Goal: Use online tool/utility: Use online tool/utility

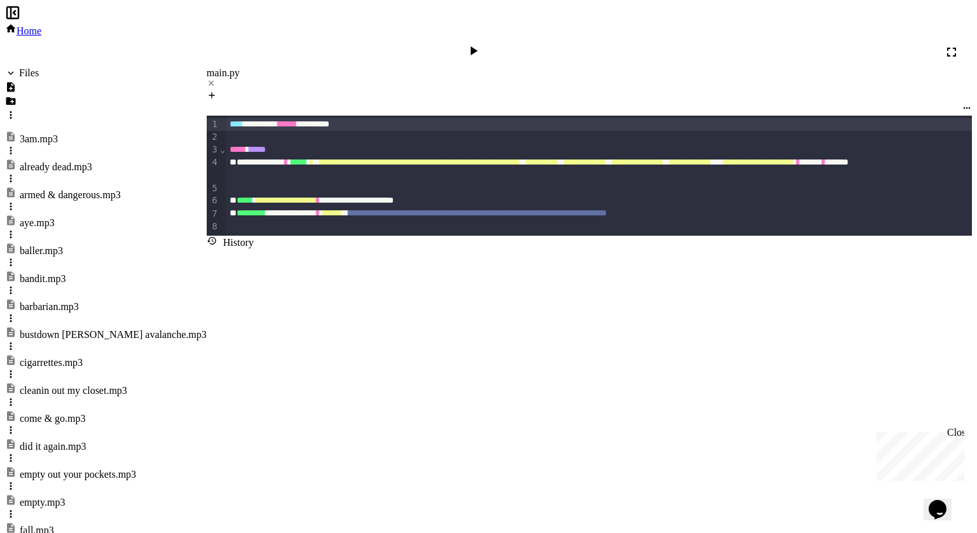
click at [484, 43] on div at bounding box center [474, 52] width 18 height 18
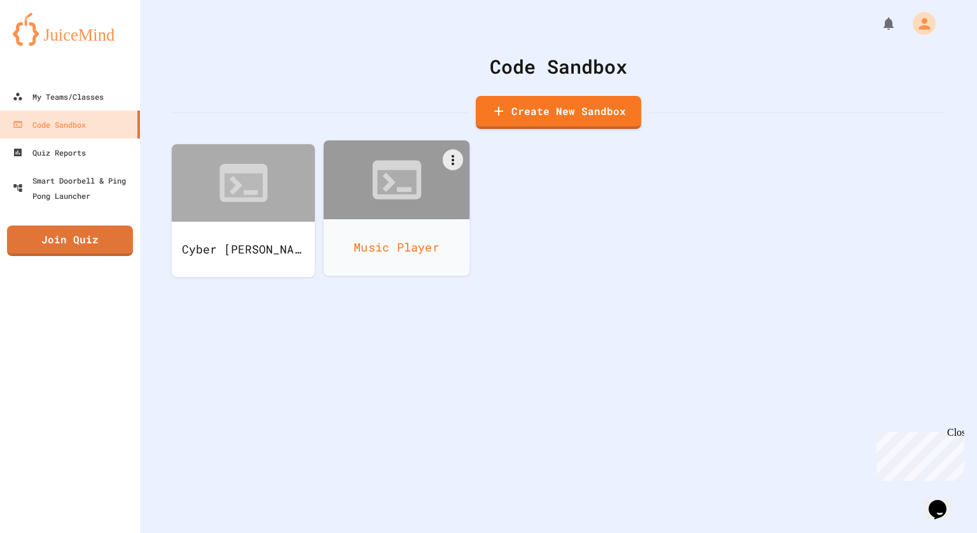
click at [376, 220] on div "Music Player" at bounding box center [397, 247] width 146 height 57
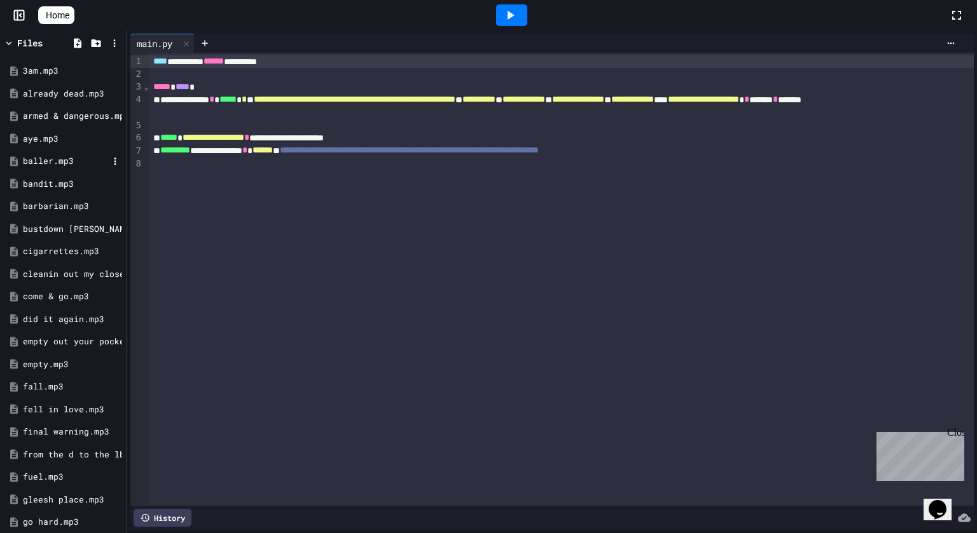
scroll to position [16, 0]
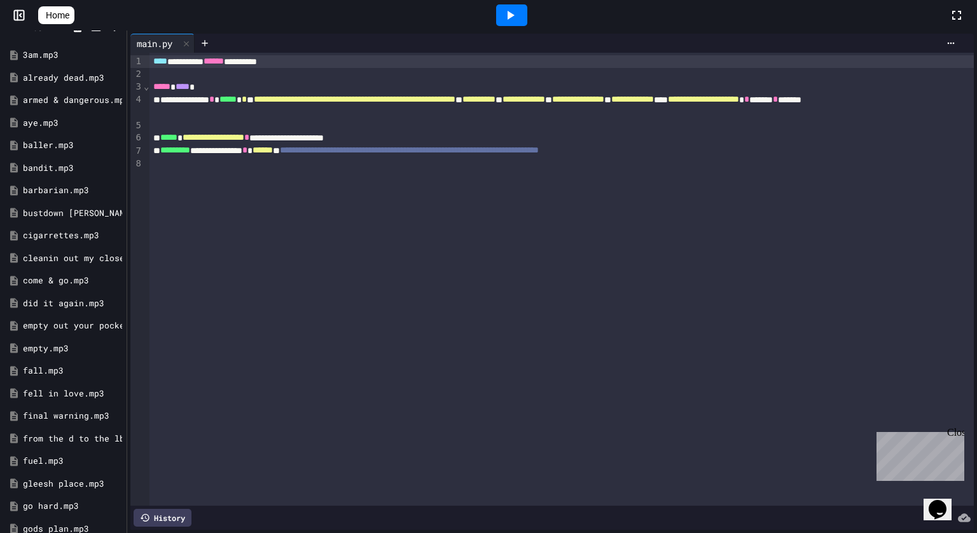
click at [527, 15] on div at bounding box center [511, 15] width 31 height 22
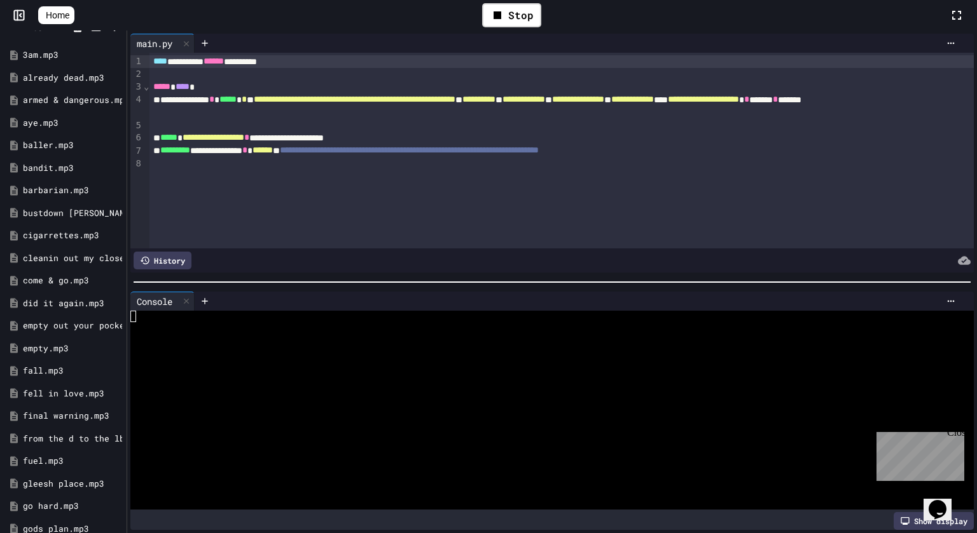
click at [310, 373] on div at bounding box center [545, 374] width 830 height 11
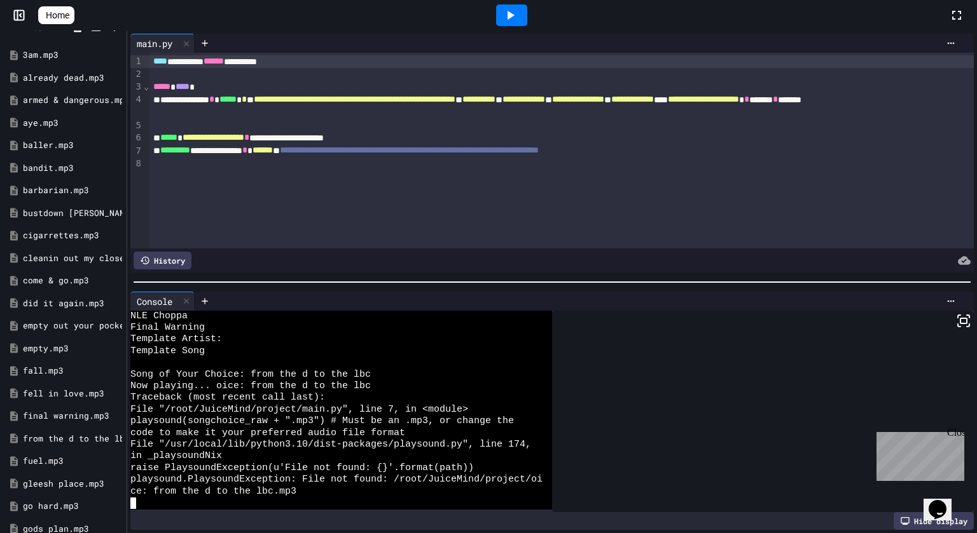
scroll to position [655, 0]
click at [186, 299] on icon at bounding box center [186, 301] width 5 height 5
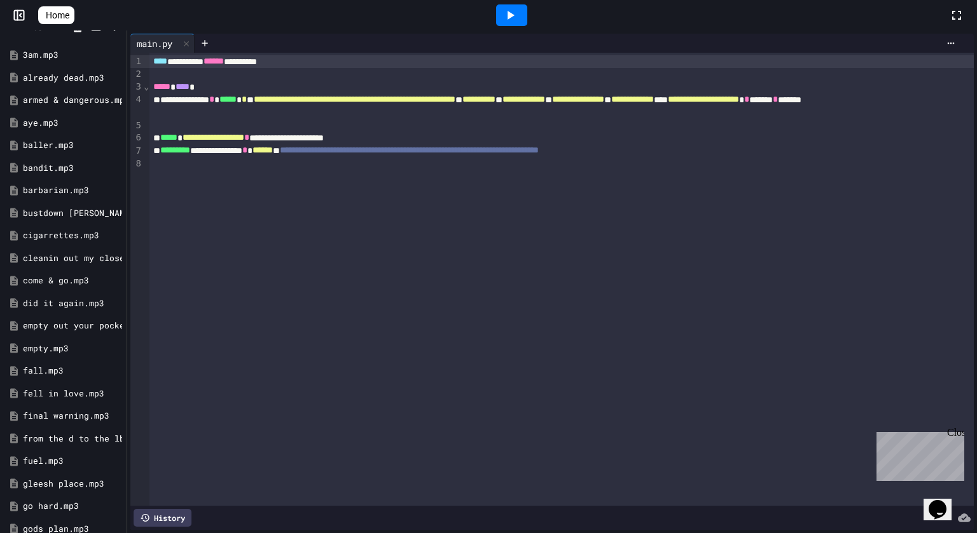
click at [518, 22] on icon at bounding box center [509, 15] width 15 height 15
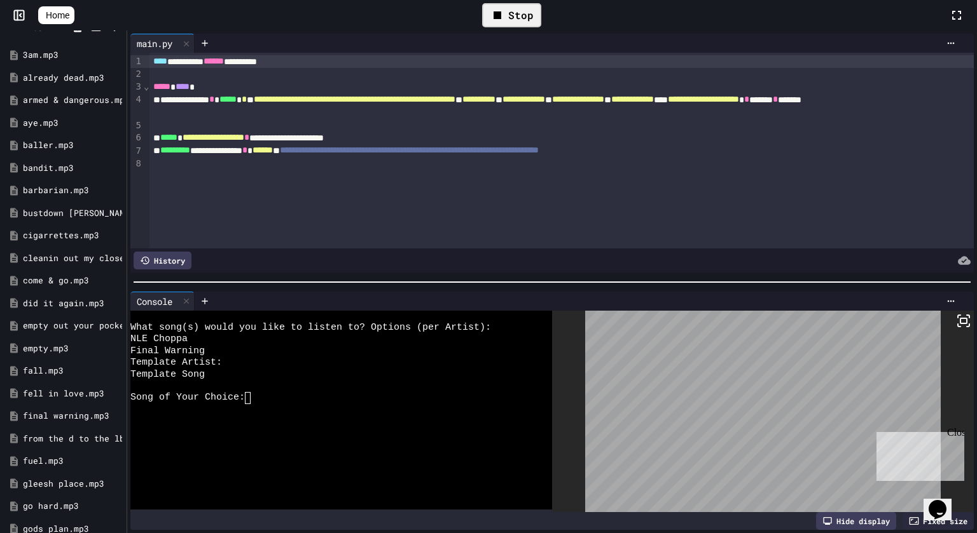
click at [388, 417] on div at bounding box center [336, 421] width 412 height 11
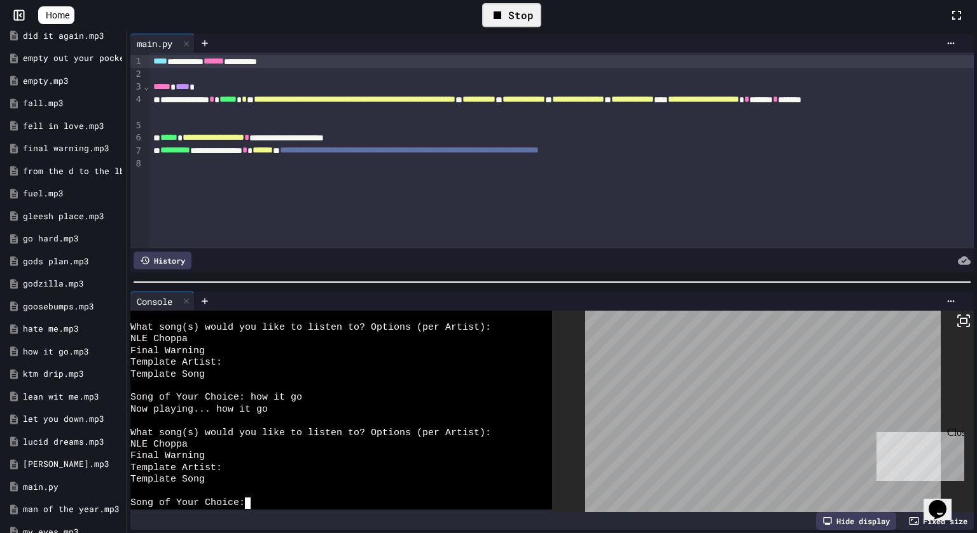
scroll to position [631, 0]
click at [514, 19] on div "Stop" at bounding box center [511, 15] width 59 height 24
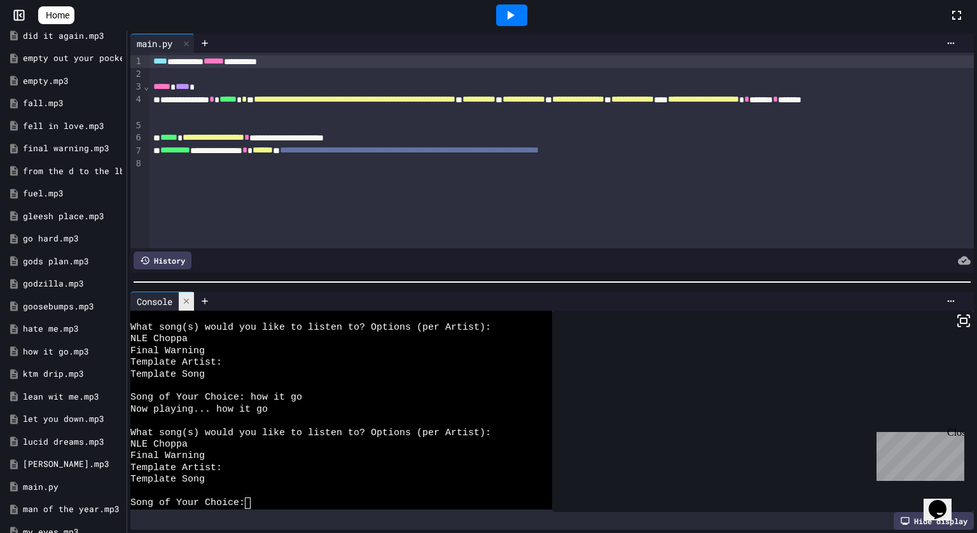
click at [186, 303] on icon at bounding box center [186, 301] width 9 height 9
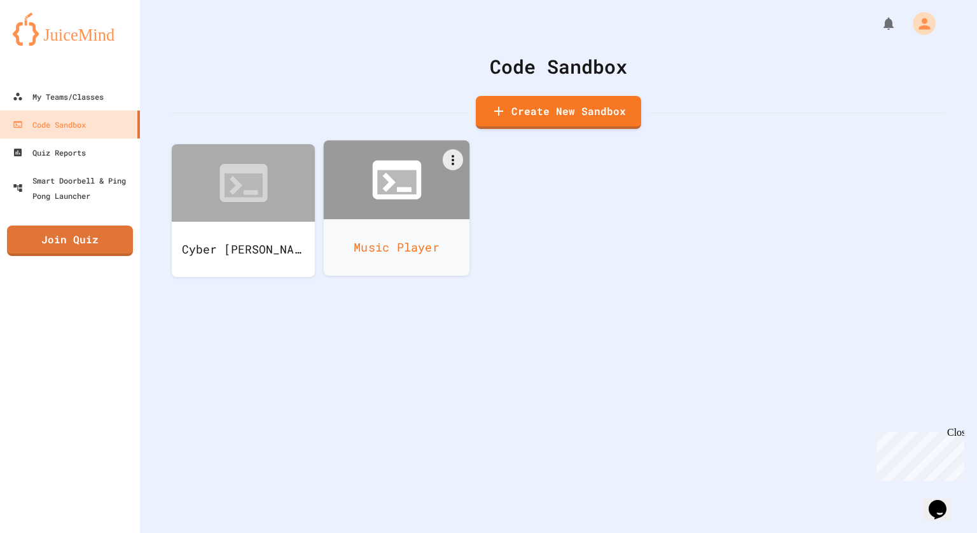
click at [401, 164] on icon at bounding box center [396, 180] width 49 height 39
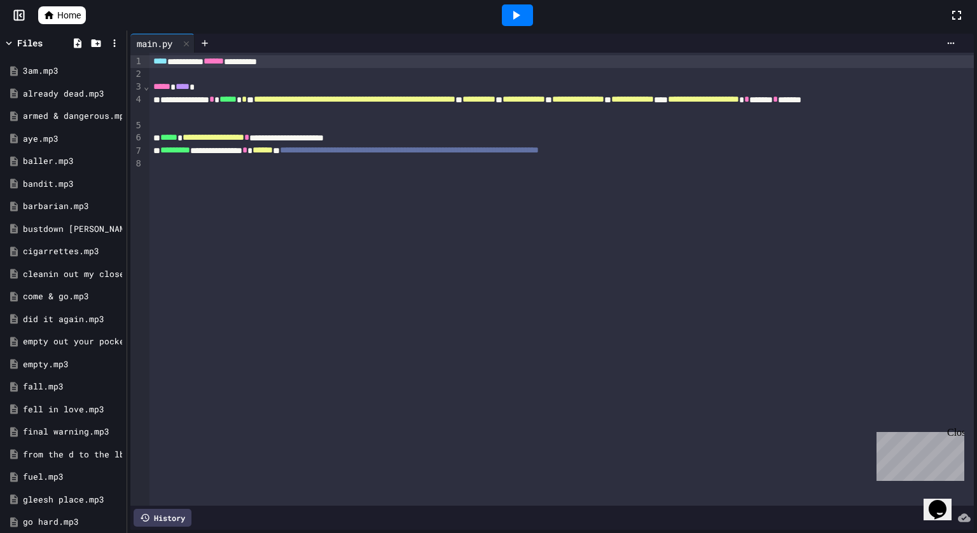
click at [516, 18] on icon at bounding box center [515, 15] width 15 height 15
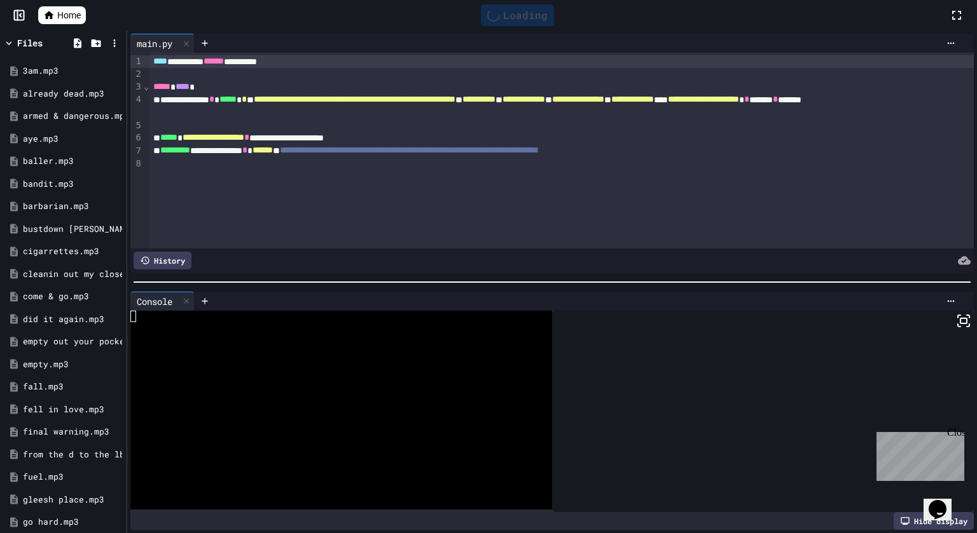
click at [220, 415] on div at bounding box center [336, 409] width 412 height 11
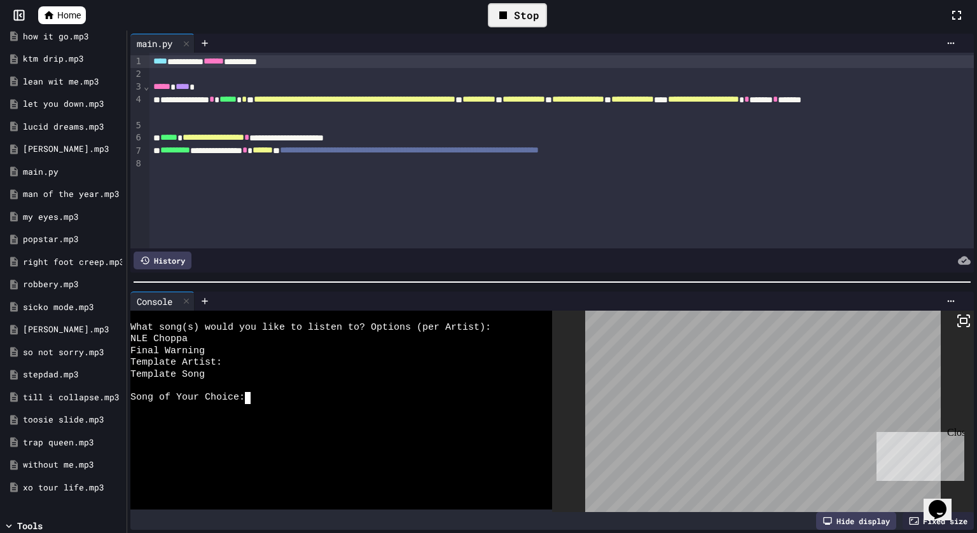
scroll to position [601, 0]
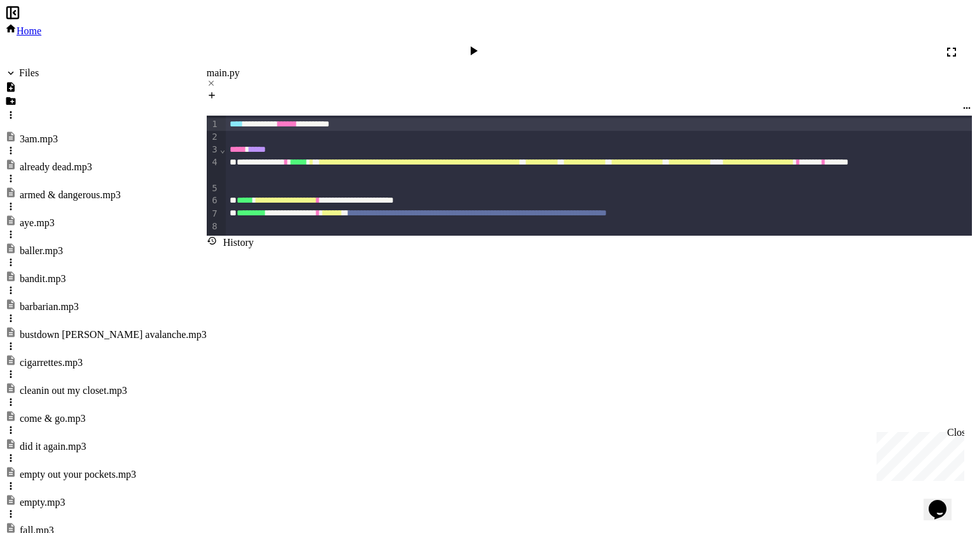
scroll to position [605, 0]
click at [481, 43] on icon at bounding box center [472, 50] width 15 height 15
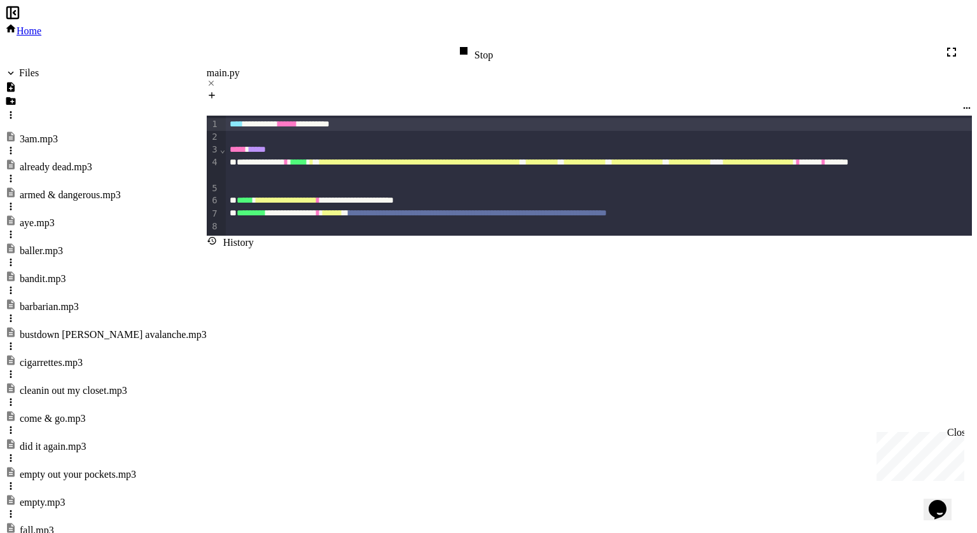
scroll to position [234, 0]
click at [249, 202] on div "**********" at bounding box center [638, 176] width 824 height 120
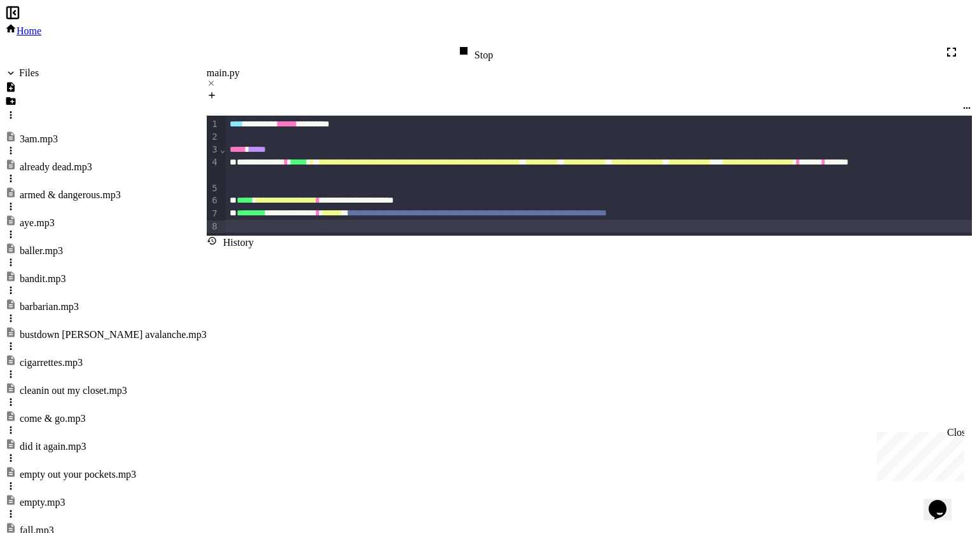
click at [347, 185] on div "**********" at bounding box center [638, 176] width 824 height 120
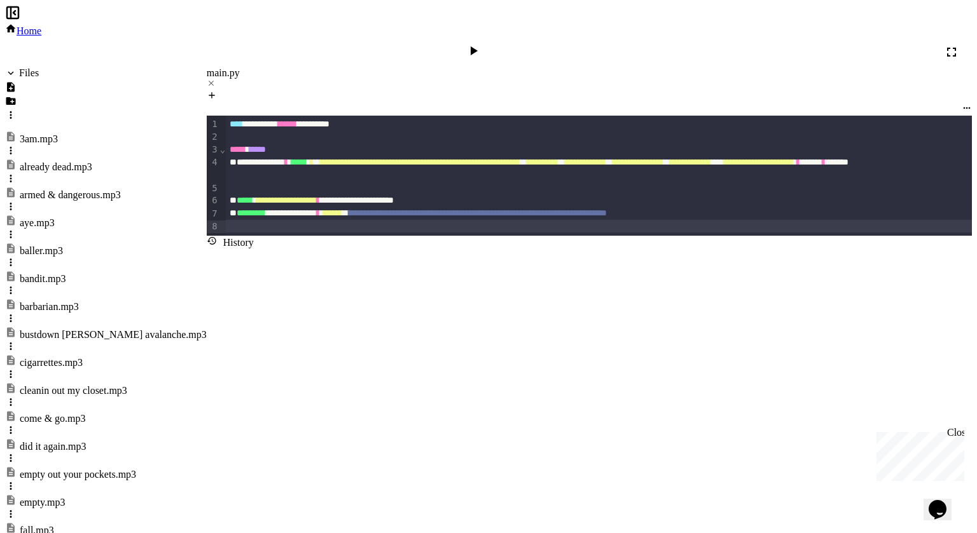
click at [481, 43] on icon at bounding box center [472, 50] width 15 height 15
click at [36, 67] on div "Files" at bounding box center [29, 72] width 20 height 11
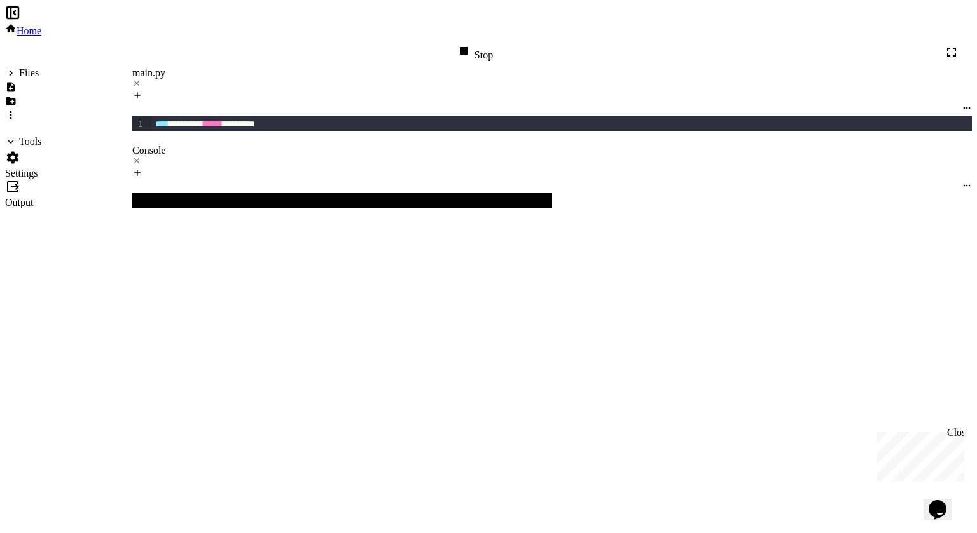
click at [22, 67] on div "Files" at bounding box center [29, 72] width 20 height 11
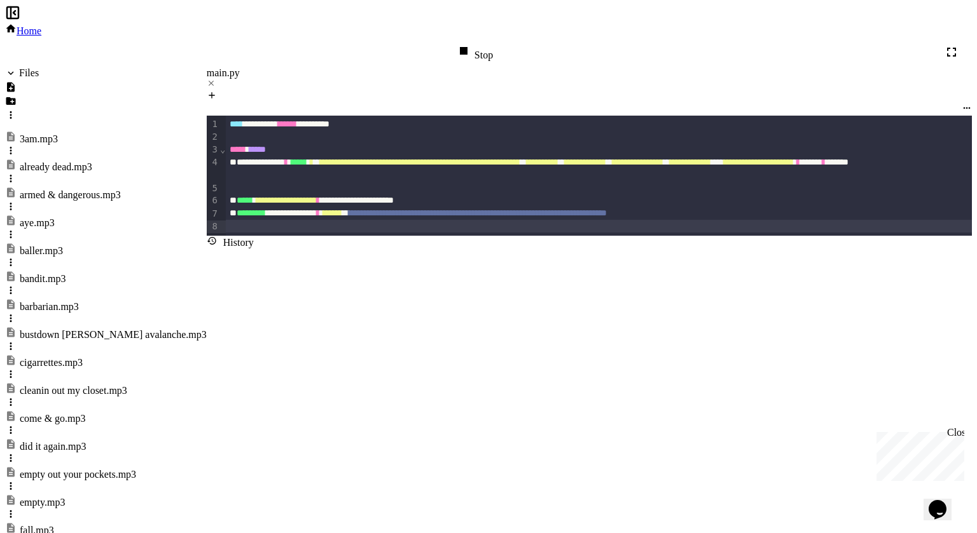
click at [17, 109] on icon at bounding box center [10, 114] width 11 height 11
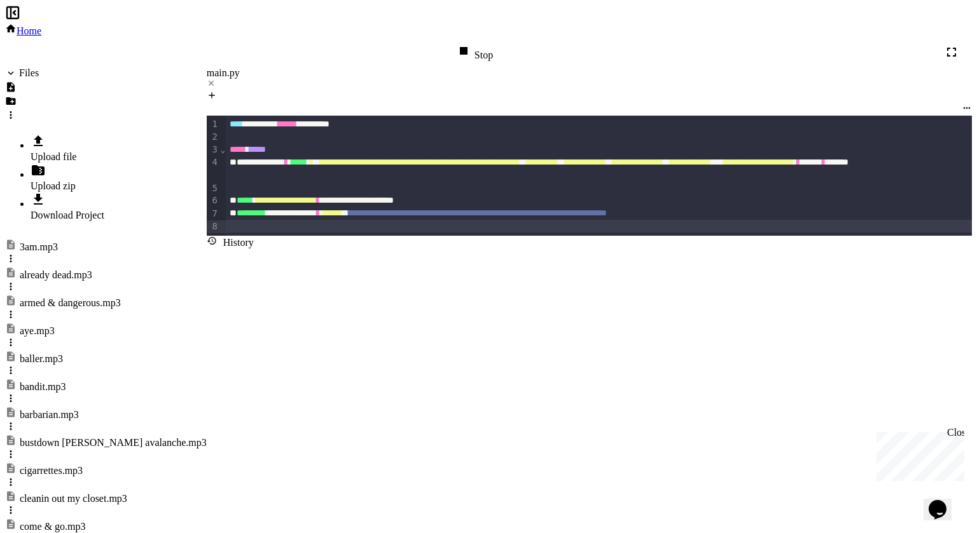
click at [163, 134] on li "Upload file" at bounding box center [119, 148] width 176 height 29
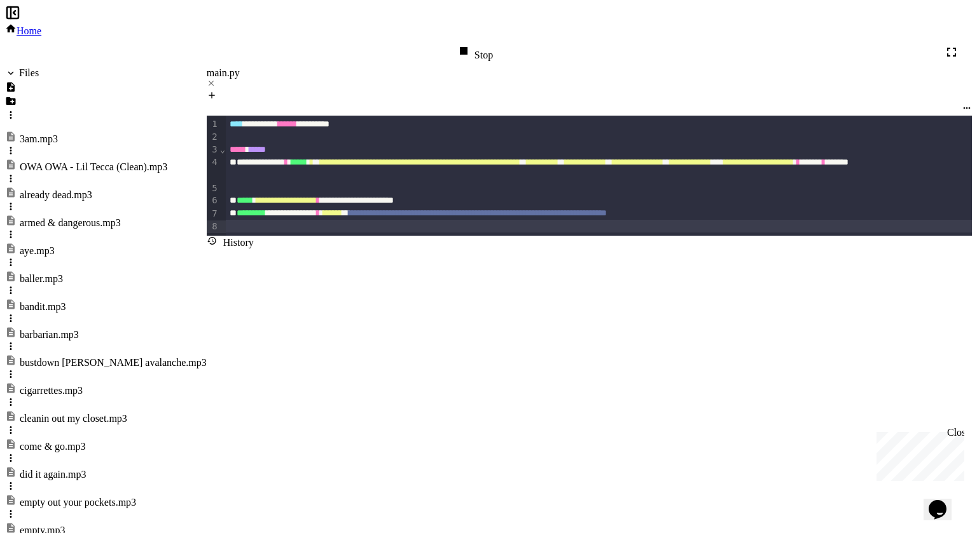
click at [17, 173] on icon at bounding box center [10, 178] width 11 height 11
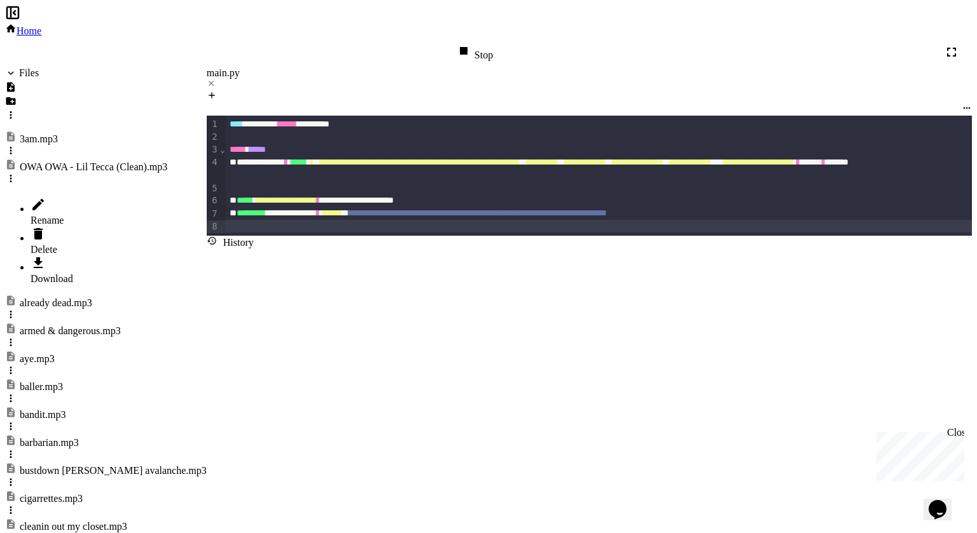
click at [137, 197] on div at bounding box center [119, 206] width 176 height 18
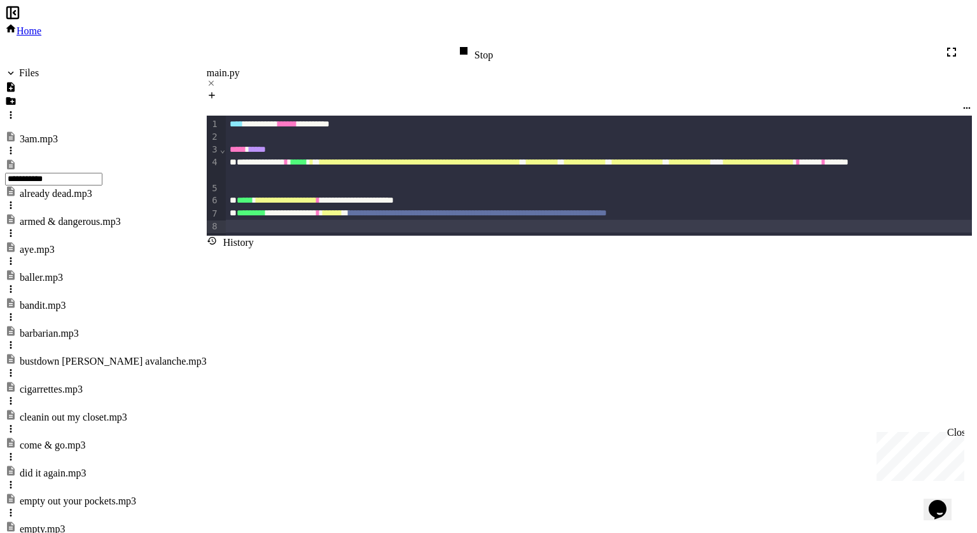
type input "**********"
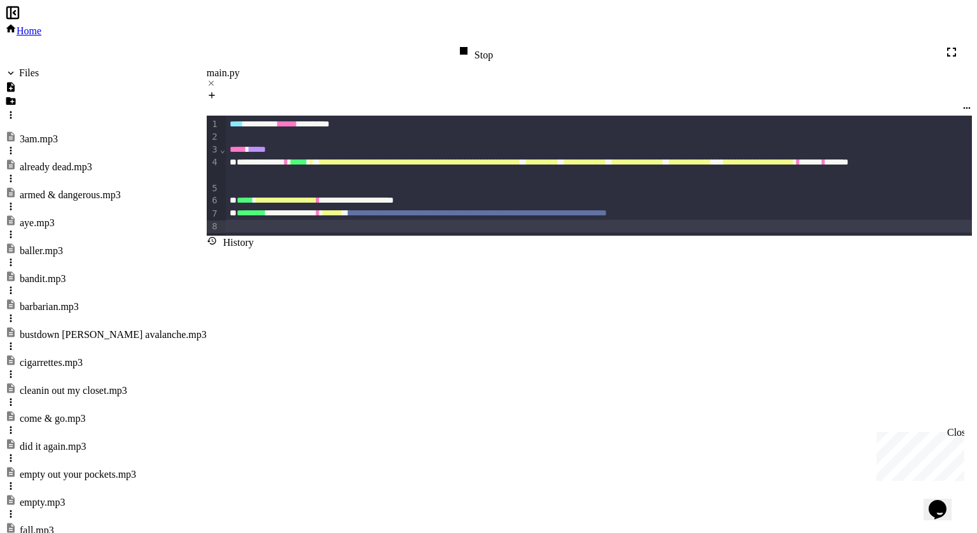
click at [39, 67] on div "Files" at bounding box center [29, 72] width 20 height 11
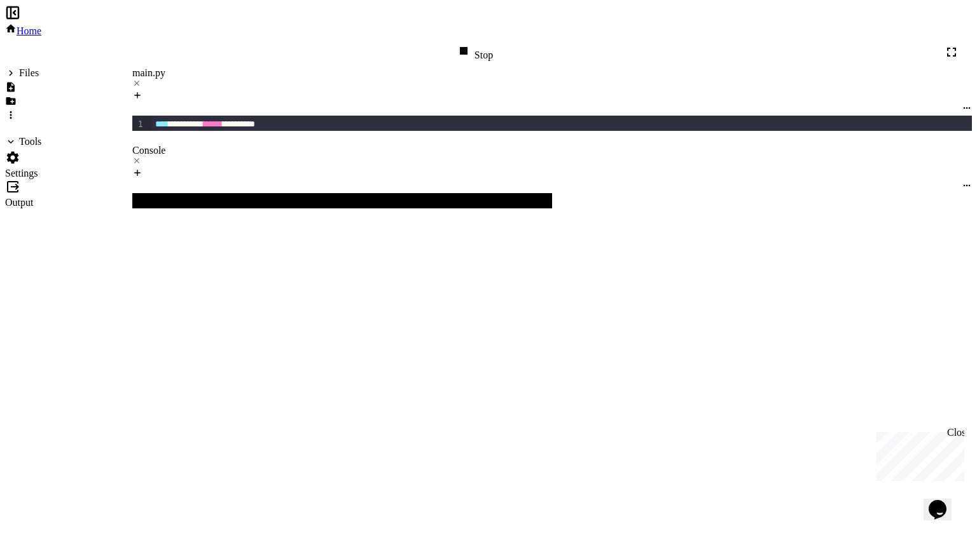
click at [410, 220] on div at bounding box center [563, 226] width 824 height 13
click at [318, 131] on div at bounding box center [563, 137] width 824 height 13
click at [335, 182] on div at bounding box center [563, 188] width 824 height 13
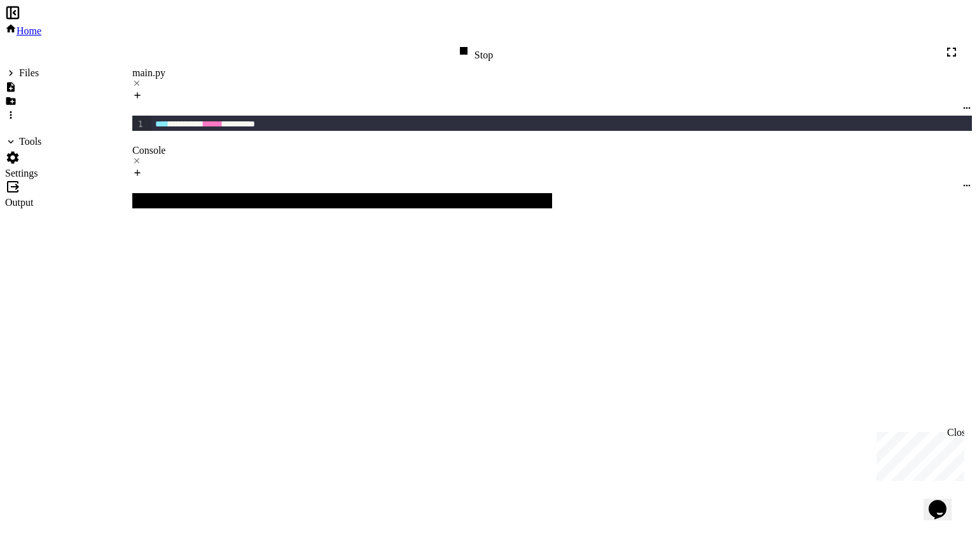
click at [361, 174] on div "**********" at bounding box center [563, 176] width 824 height 120
click at [287, 131] on div at bounding box center [563, 137] width 824 height 13
click at [324, 182] on div at bounding box center [563, 188] width 824 height 13
click at [343, 220] on div at bounding box center [563, 226] width 824 height 13
click at [263, 131] on div at bounding box center [563, 137] width 824 height 13
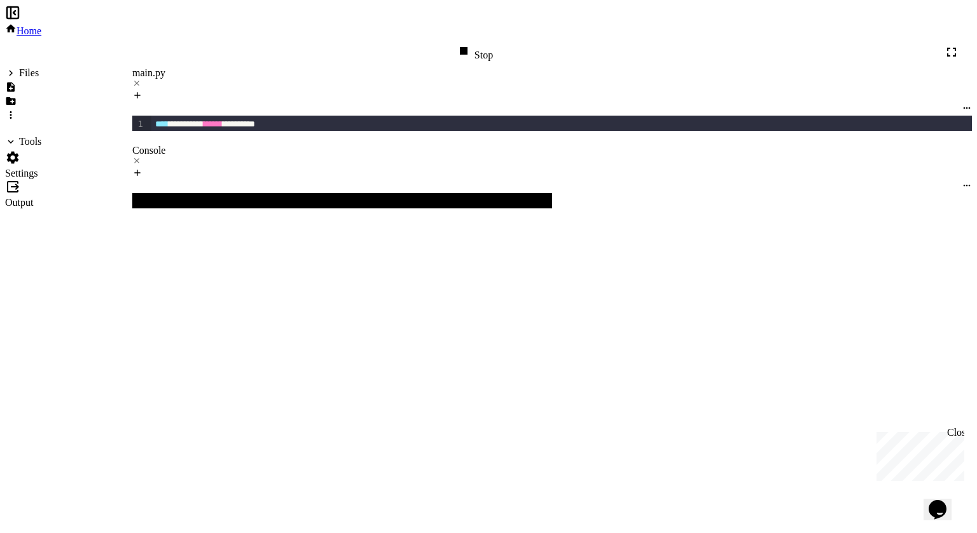
click at [313, 182] on div at bounding box center [563, 188] width 824 height 13
click at [337, 220] on div at bounding box center [563, 226] width 824 height 13
click at [254, 144] on div "***** **** *" at bounding box center [563, 150] width 824 height 13
click at [256, 131] on div at bounding box center [563, 137] width 824 height 13
click at [249, 182] on div at bounding box center [563, 188] width 824 height 13
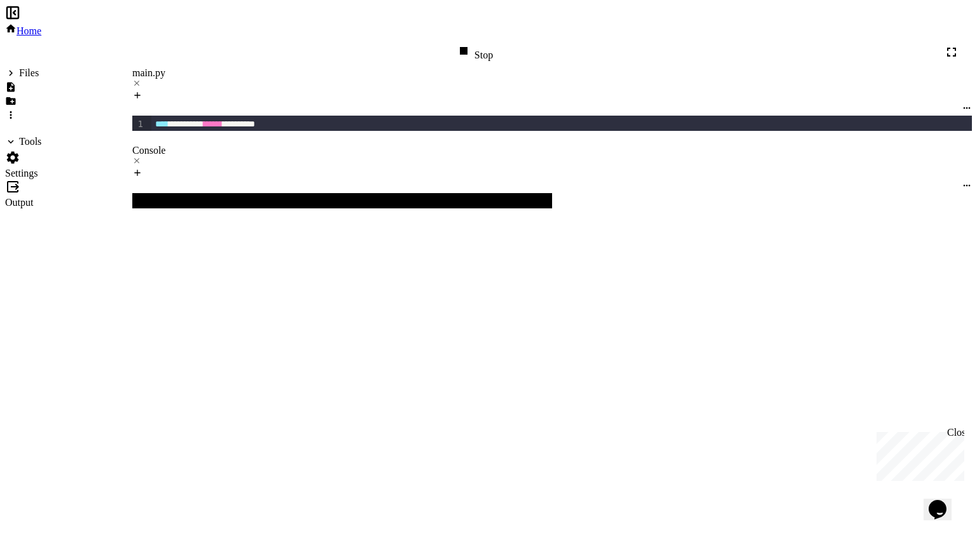
click at [287, 177] on div "**********" at bounding box center [563, 176] width 824 height 120
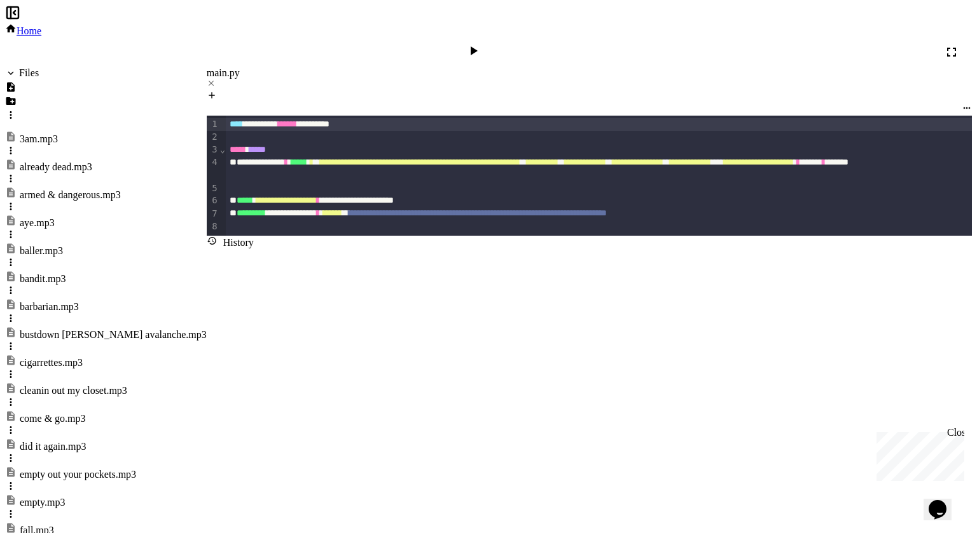
click at [481, 43] on icon at bounding box center [472, 50] width 15 height 15
click at [572, 179] on div "**********" at bounding box center [638, 176] width 824 height 120
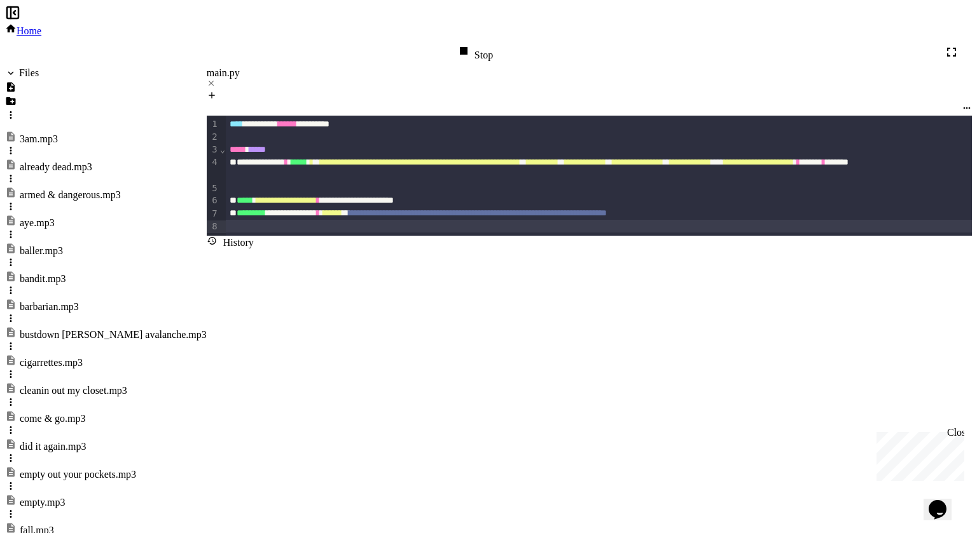
click at [357, 131] on div at bounding box center [638, 137] width 824 height 13
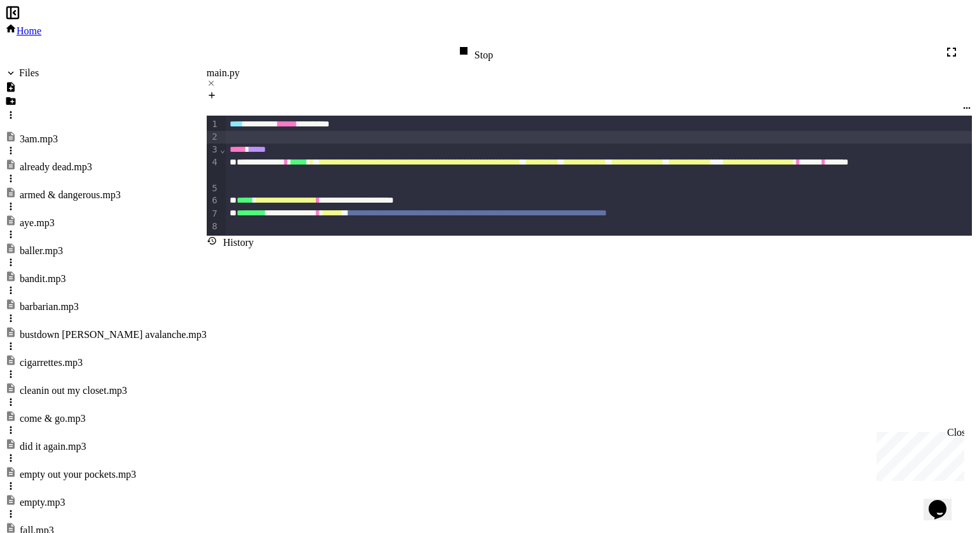
click at [352, 182] on div at bounding box center [638, 188] width 824 height 13
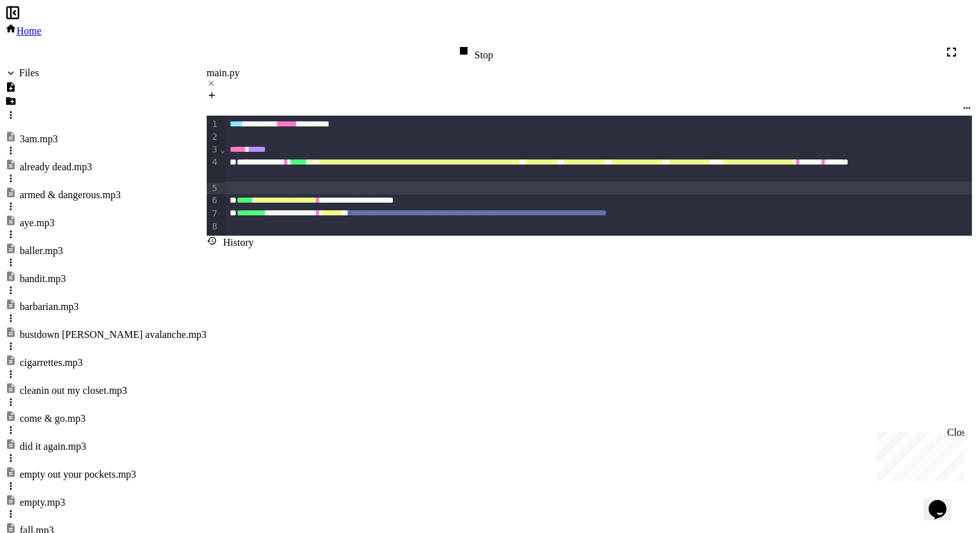
click at [320, 175] on div "**********" at bounding box center [638, 176] width 824 height 120
